Goal: Task Accomplishment & Management: Manage account settings

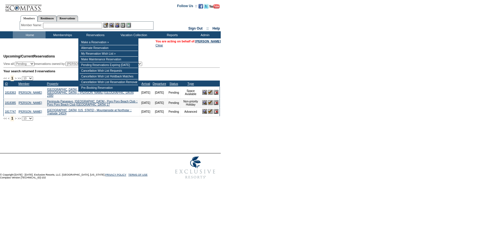
click at [81, 25] on input "text" at bounding box center [72, 26] width 59 height 6
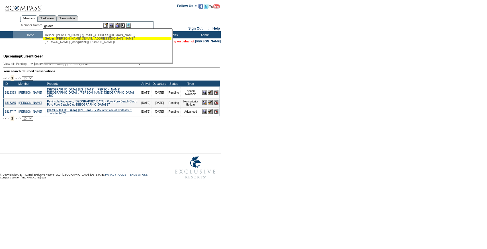
click at [73, 39] on div "Gelder , Roger (rogerg@budgetatl.com)" at bounding box center [107, 38] width 125 height 3
type input "Gelder, Roger (rogerg@budgetatl.com)"
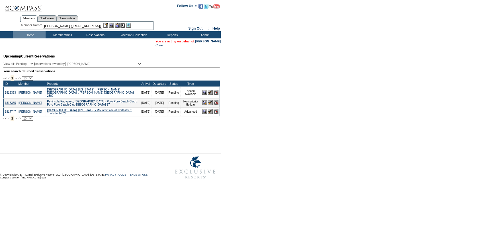
click at [118, 25] on img at bounding box center [117, 25] width 5 height 5
click at [107, 23] on img at bounding box center [105, 25] width 5 height 5
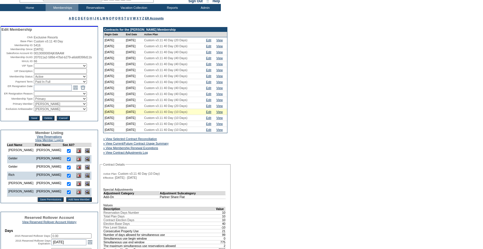
scroll to position [43, 0]
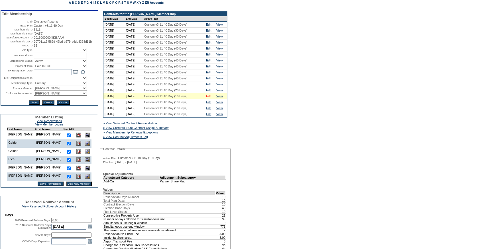
click at [211, 98] on link "Edit" at bounding box center [208, 96] width 5 height 3
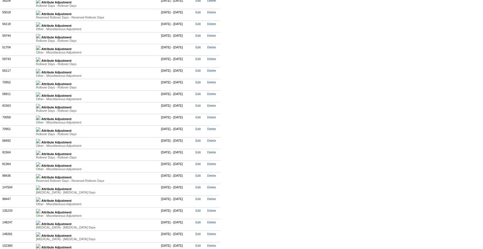
scroll to position [1425, 0]
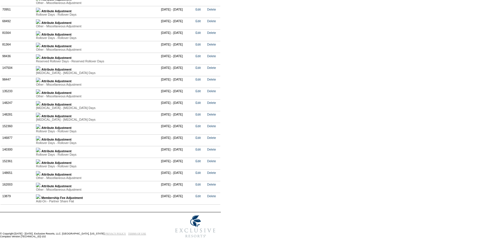
click at [40, 183] on img at bounding box center [38, 185] width 5 height 5
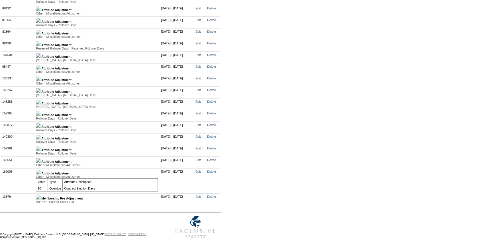
click at [42, 168] on td "Attribute Adjustment Other - Miscellaneous Adjustment Value Type Attribute Desc…" at bounding box center [96, 163] width 125 height 12
click at [40, 163] on img at bounding box center [38, 160] width 5 height 5
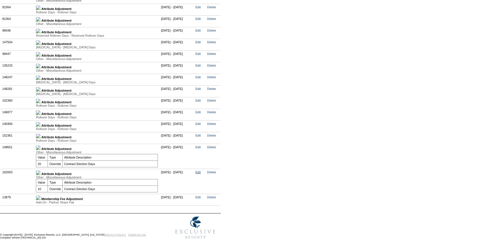
scroll to position [1439, 0]
click at [206, 190] on td "Edit" at bounding box center [200, 180] width 12 height 25
click at [201, 173] on link "Edit" at bounding box center [197, 171] width 5 height 3
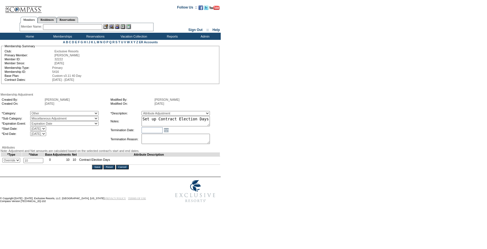
click at [126, 170] on input "Cancel" at bounding box center [122, 167] width 13 height 5
